Goal: Task Accomplishment & Management: Use online tool/utility

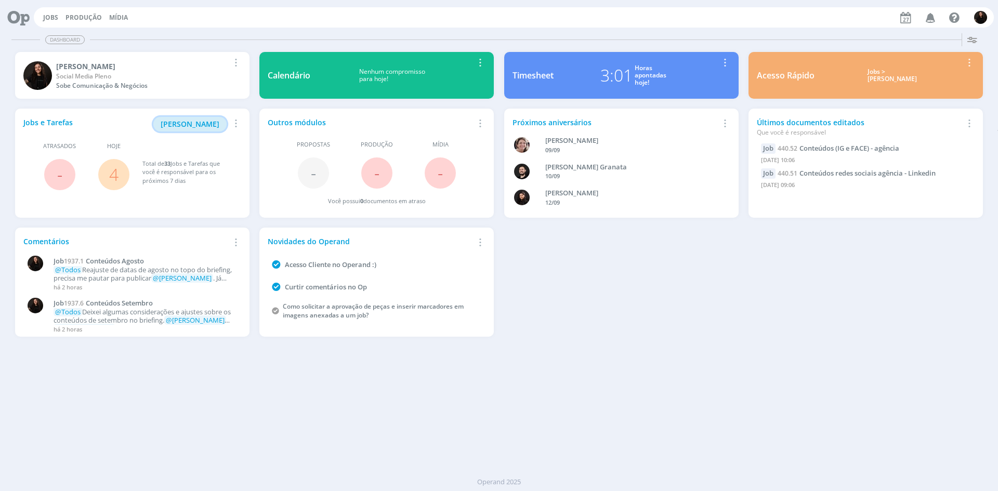
click at [197, 126] on span "[PERSON_NAME]" at bounding box center [190, 124] width 59 height 10
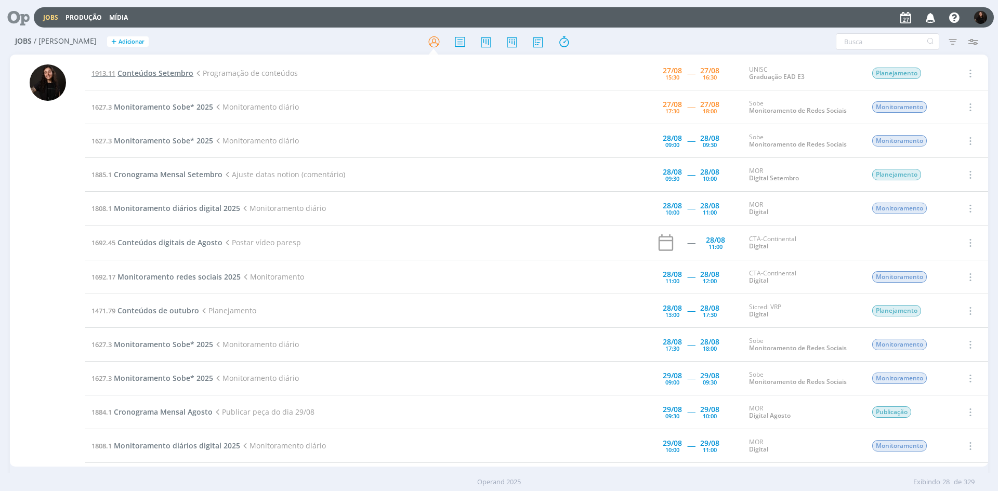
click at [166, 74] on span "Conteúdos Setembro" at bounding box center [155, 73] width 76 height 10
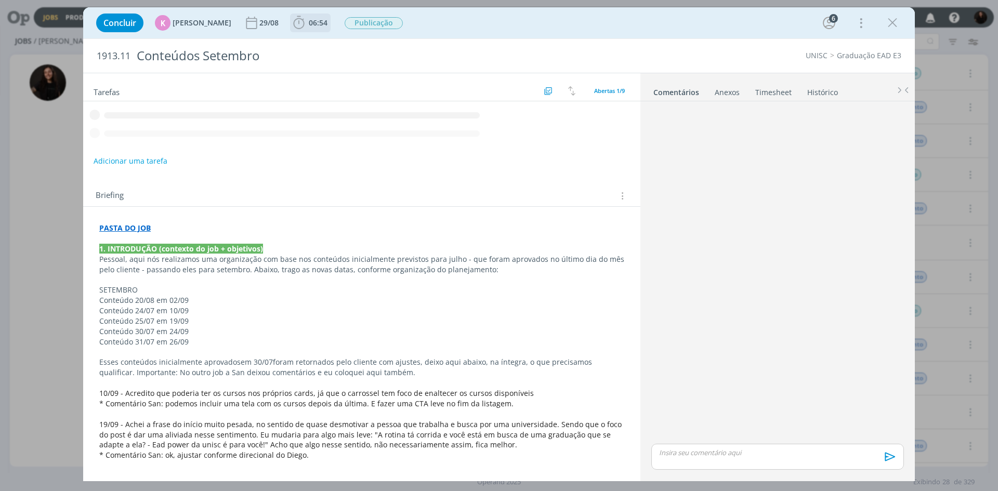
click at [295, 24] on icon "dialog" at bounding box center [299, 23] width 16 height 16
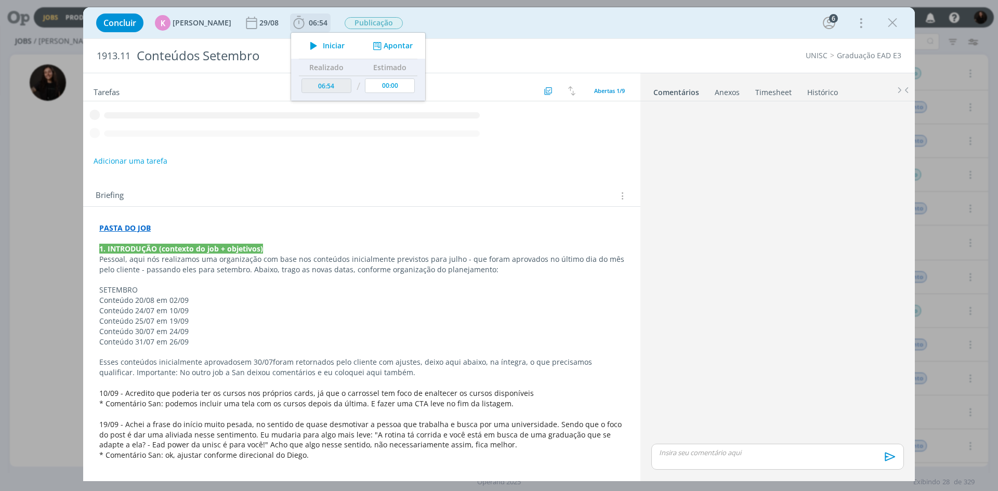
click at [341, 48] on div "Iniciar" at bounding box center [324, 45] width 67 height 15
click at [328, 48] on span "Iniciar" at bounding box center [334, 45] width 22 height 7
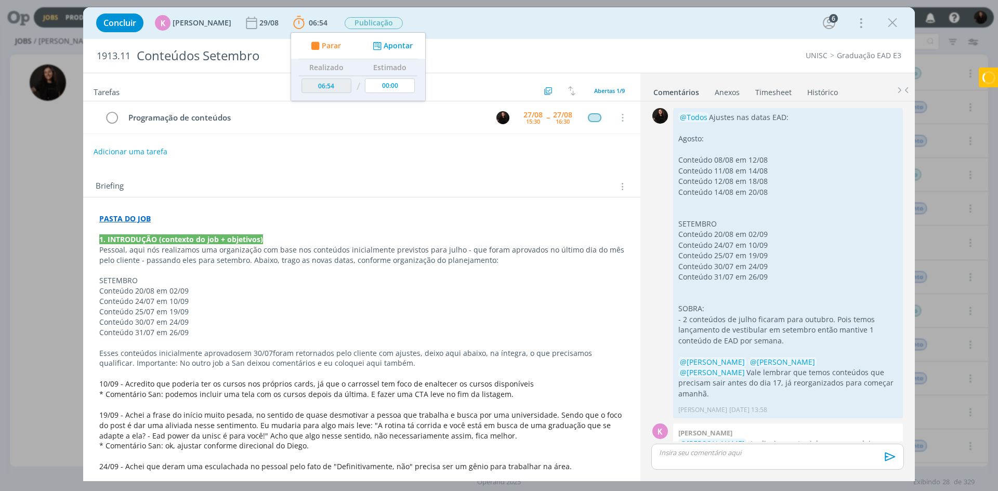
scroll to position [589, 0]
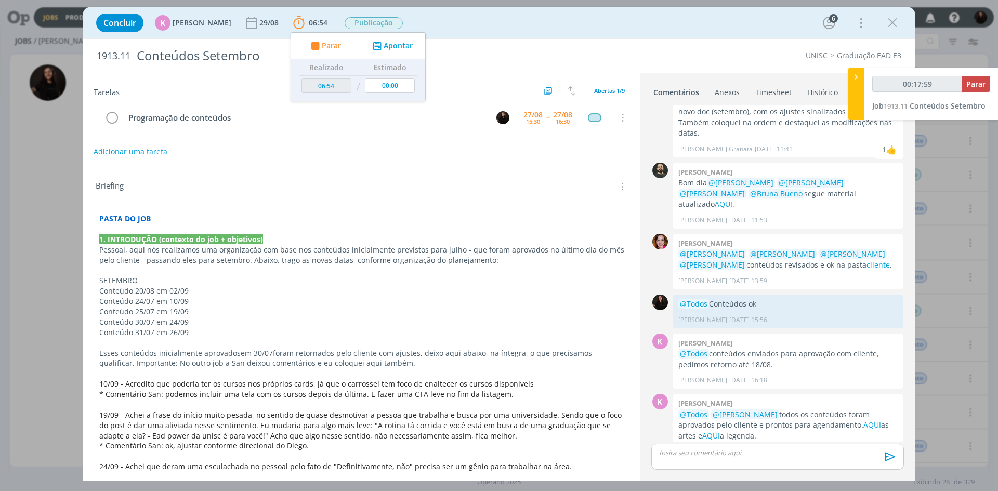
type input "00:18:00"
click at [984, 85] on span "Parar" at bounding box center [975, 84] width 19 height 10
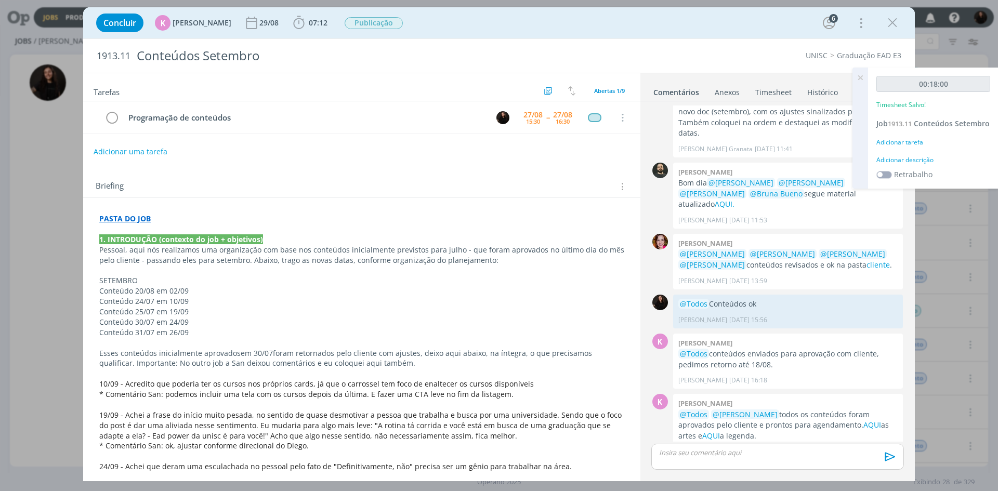
click at [922, 165] on div "Adicionar descrição" at bounding box center [934, 159] width 114 height 9
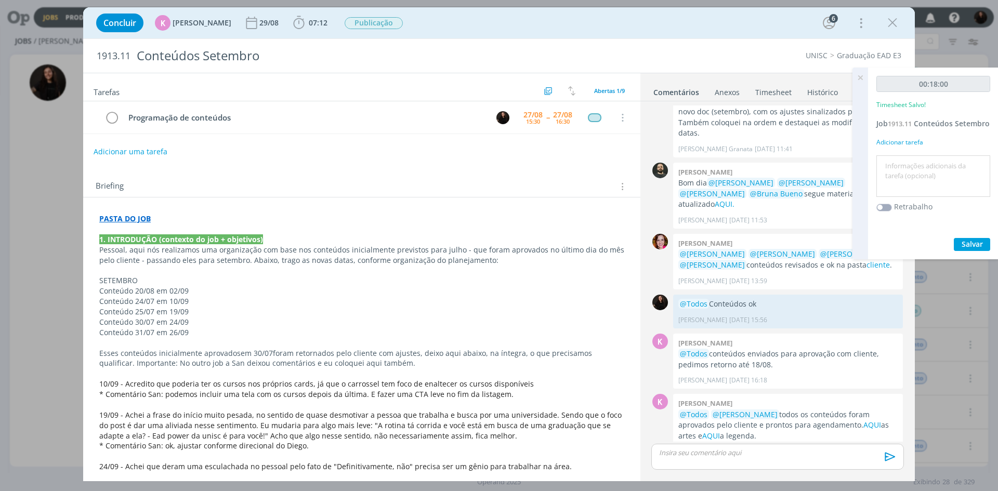
click at [919, 172] on textarea at bounding box center [933, 176] width 109 height 37
type textarea "programações"
click at [957, 251] on button "Salvar" at bounding box center [972, 244] width 36 height 13
drag, startPoint x: 740, startPoint y: 467, endPoint x: 740, endPoint y: 457, distance: 10.4
click at [739, 466] on div "dialog" at bounding box center [777, 457] width 253 height 26
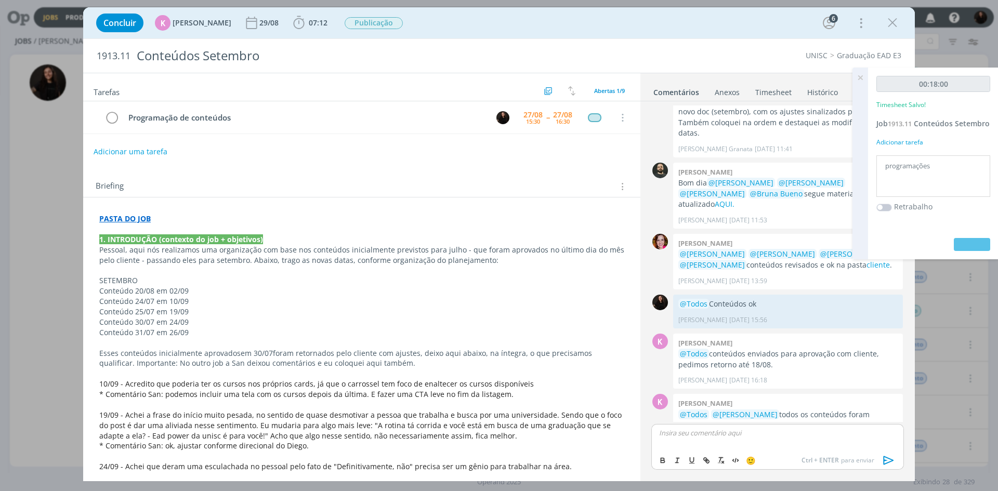
scroll to position [608, 0]
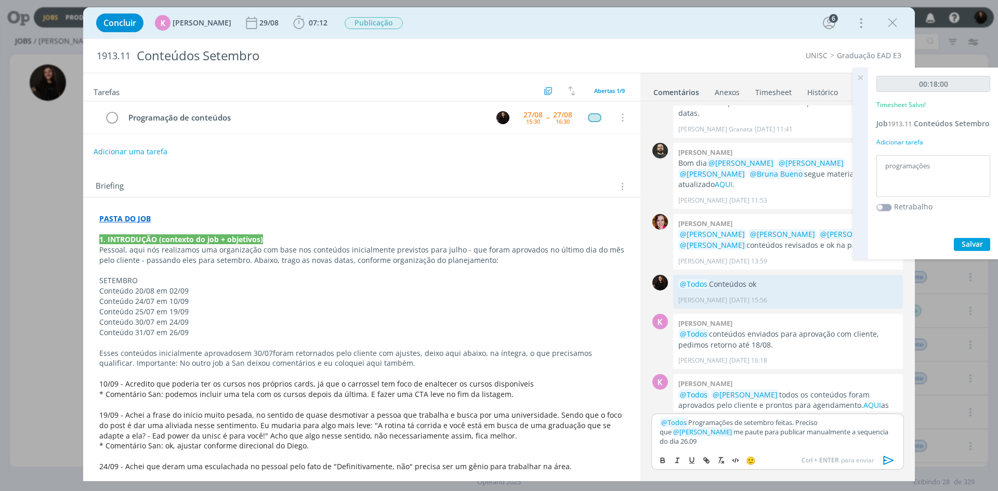
click at [882, 460] on icon "dialog" at bounding box center [889, 461] width 16 height 16
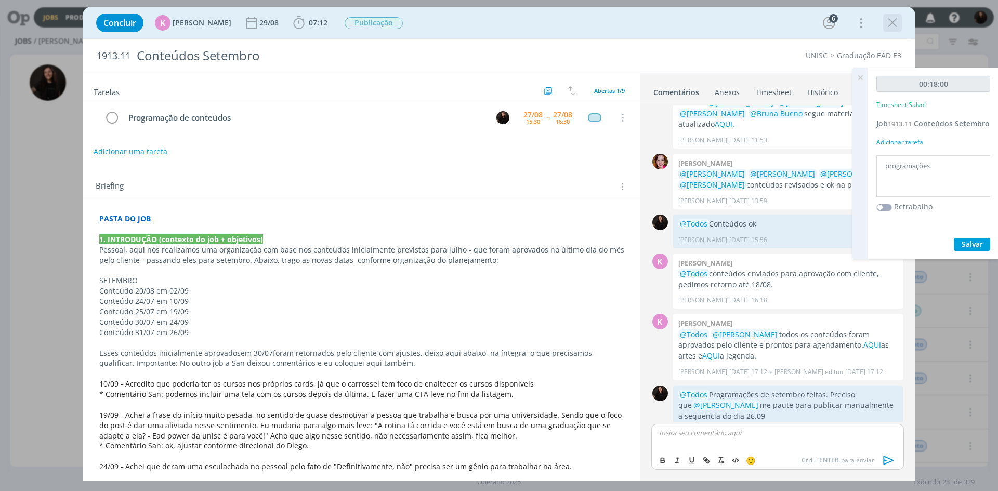
click at [897, 25] on icon "dialog" at bounding box center [893, 23] width 16 height 16
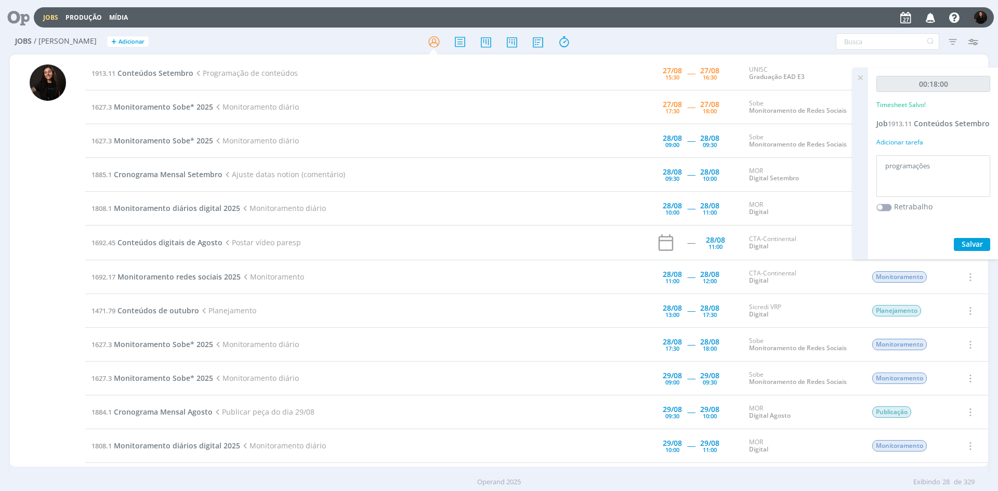
click at [858, 76] on icon at bounding box center [860, 78] width 19 height 20
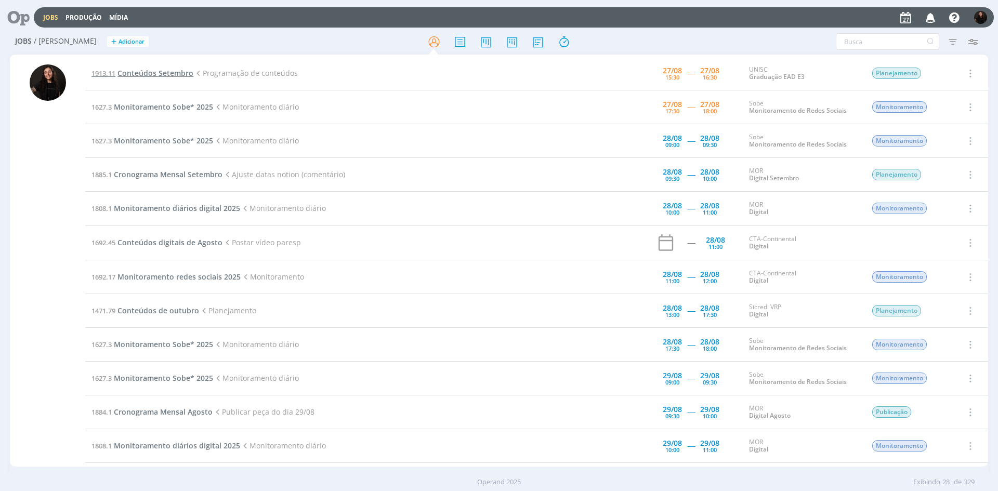
click at [150, 71] on span "Conteúdos Setembro" at bounding box center [155, 73] width 76 height 10
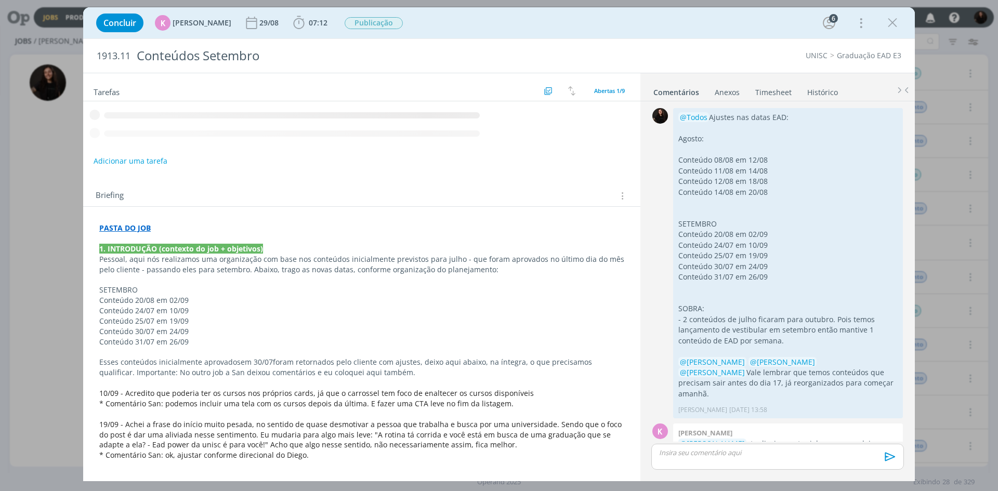
scroll to position [649, 0]
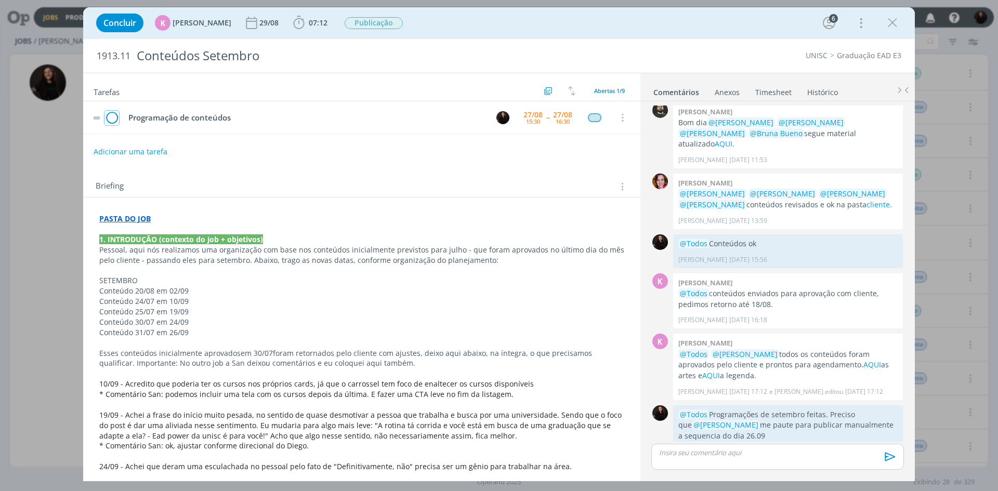
click at [113, 117] on icon "dialog" at bounding box center [111, 118] width 15 height 16
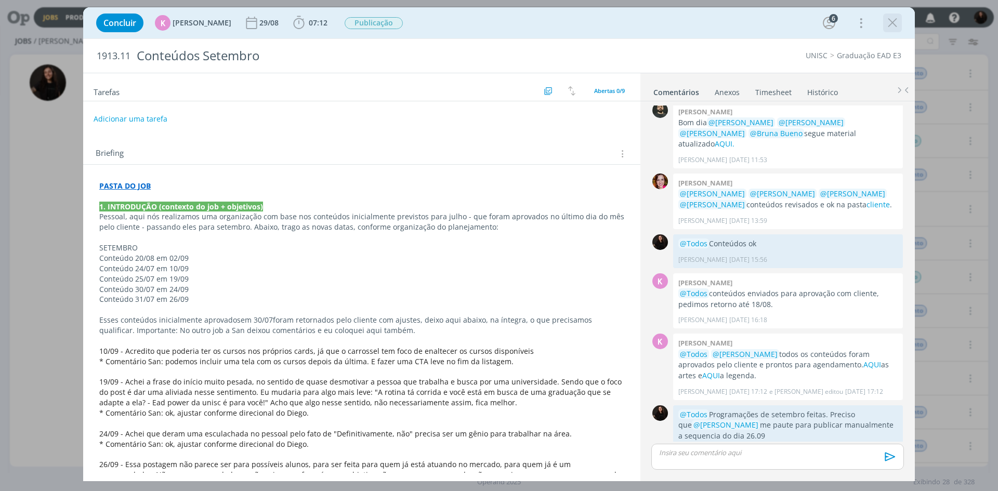
click at [889, 19] on icon "dialog" at bounding box center [893, 23] width 16 height 16
